Goal: Transaction & Acquisition: Purchase product/service

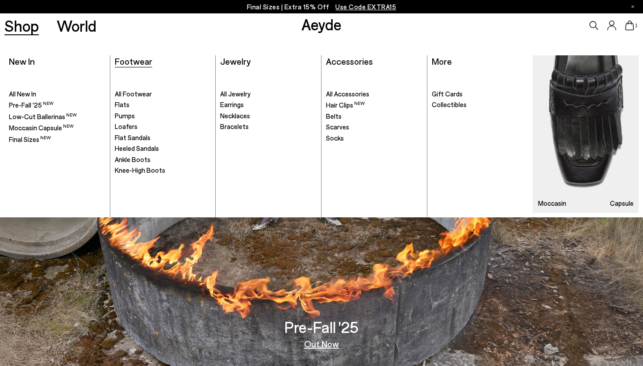
click at [137, 64] on span "Footwear" at bounding box center [133, 61] width 37 height 11
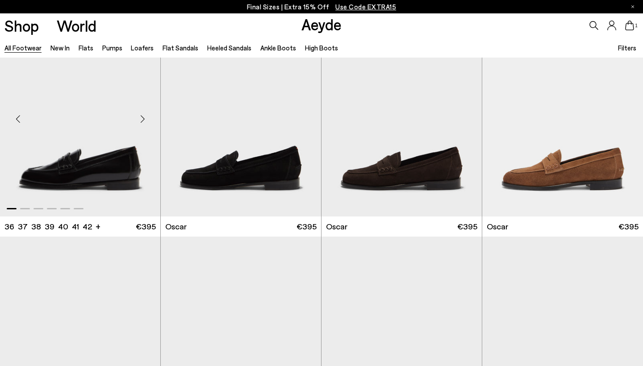
scroll to position [1328, 0]
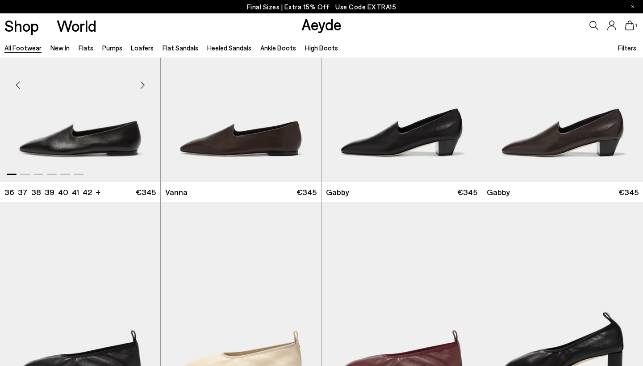
scroll to position [1936, 0]
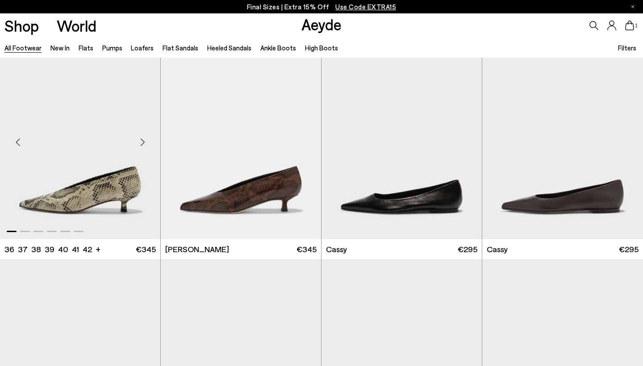
scroll to position [3126, 0]
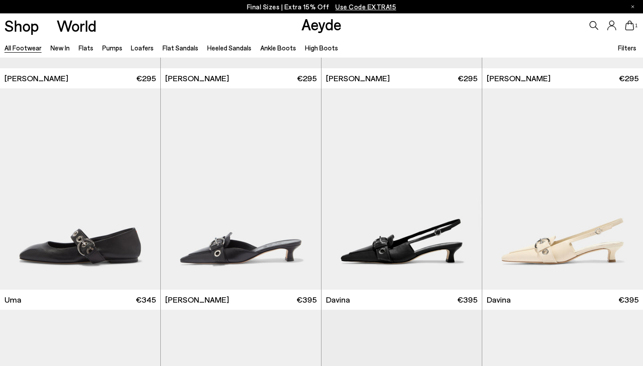
scroll to position [4843, 0]
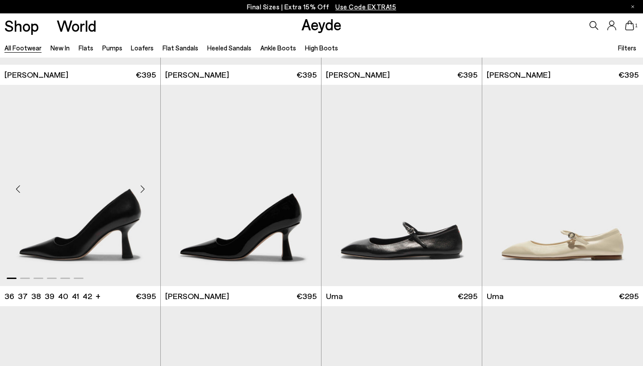
scroll to position [6417, 0]
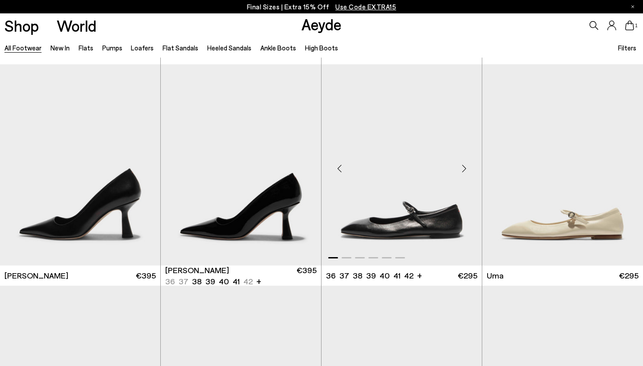
click at [419, 208] on img "1 / 6" at bounding box center [401, 164] width 160 height 201
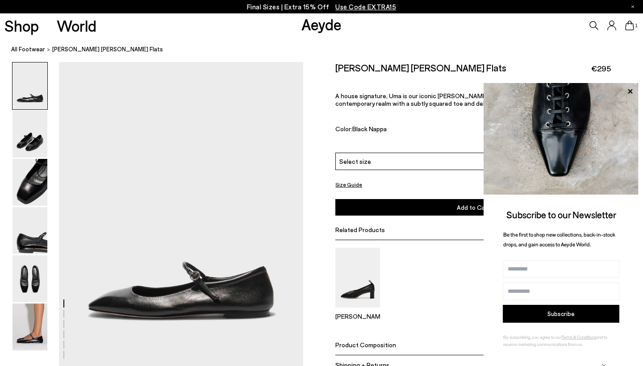
click at [435, 273] on div "[PERSON_NAME]" at bounding box center [472, 287] width 275 height 79
click at [342, 179] on button "Size Guide" at bounding box center [348, 184] width 27 height 11
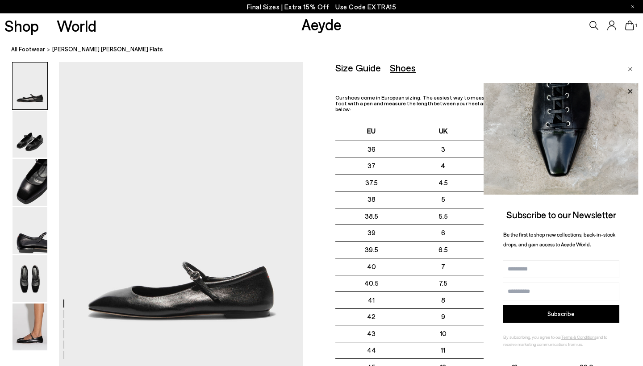
click at [625, 91] on icon at bounding box center [630, 92] width 12 height 12
